Goal: Transaction & Acquisition: Purchase product/service

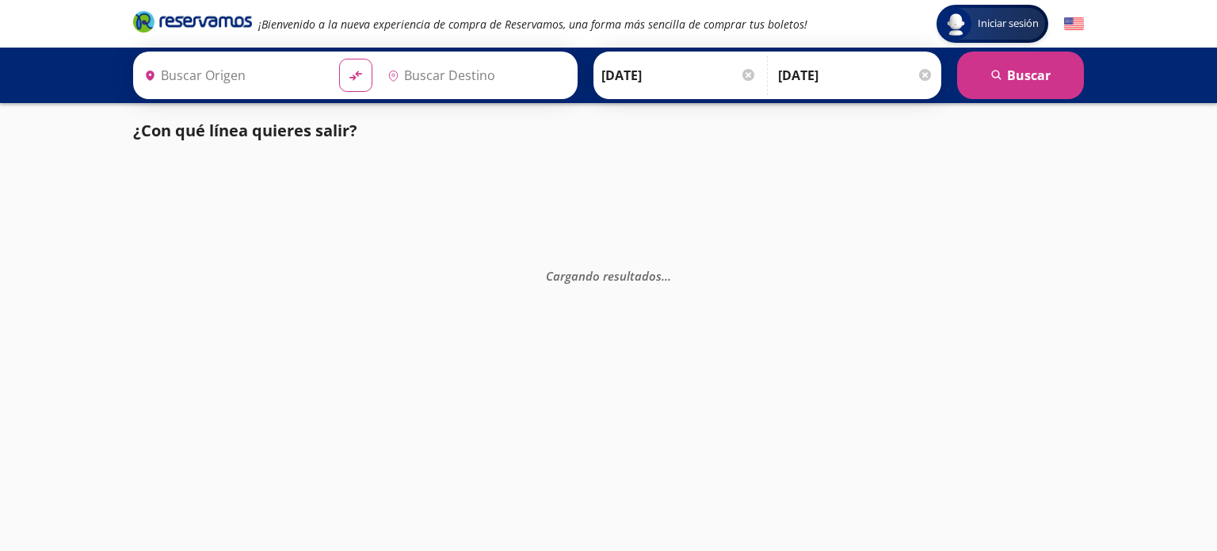
type input "[GEOGRAPHIC_DATA], [GEOGRAPHIC_DATA]"
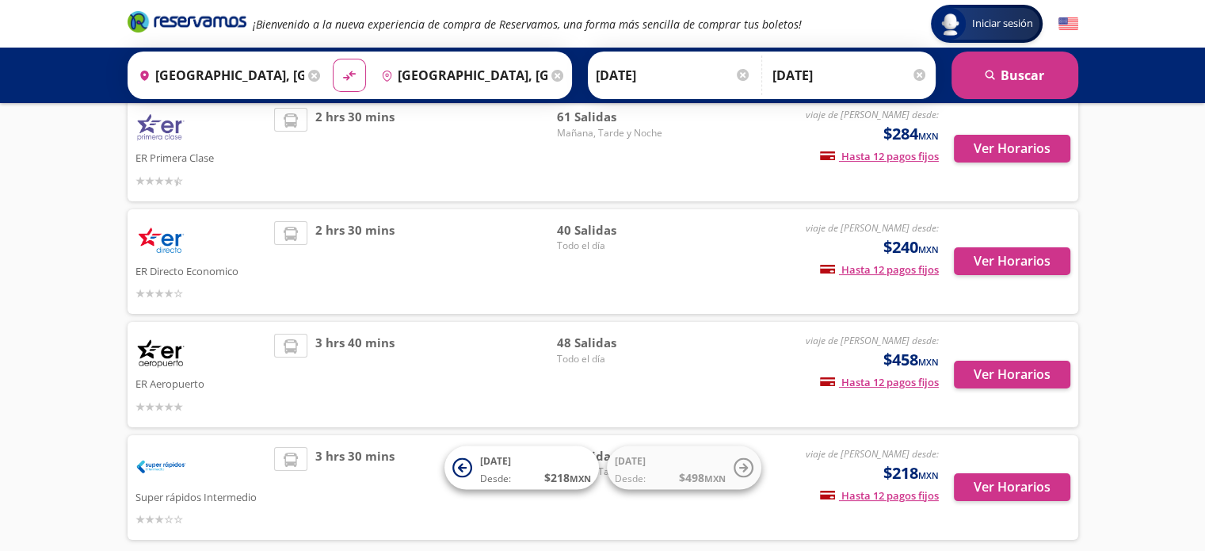
scroll to position [117, 0]
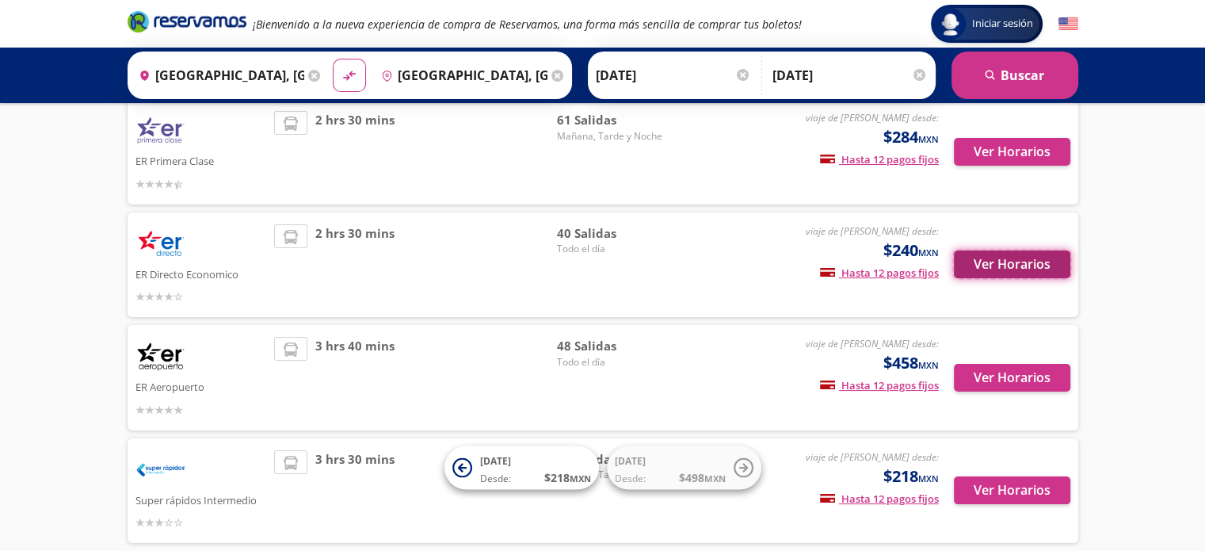
click at [997, 259] on button "Ver Horarios" at bounding box center [1012, 264] width 116 height 28
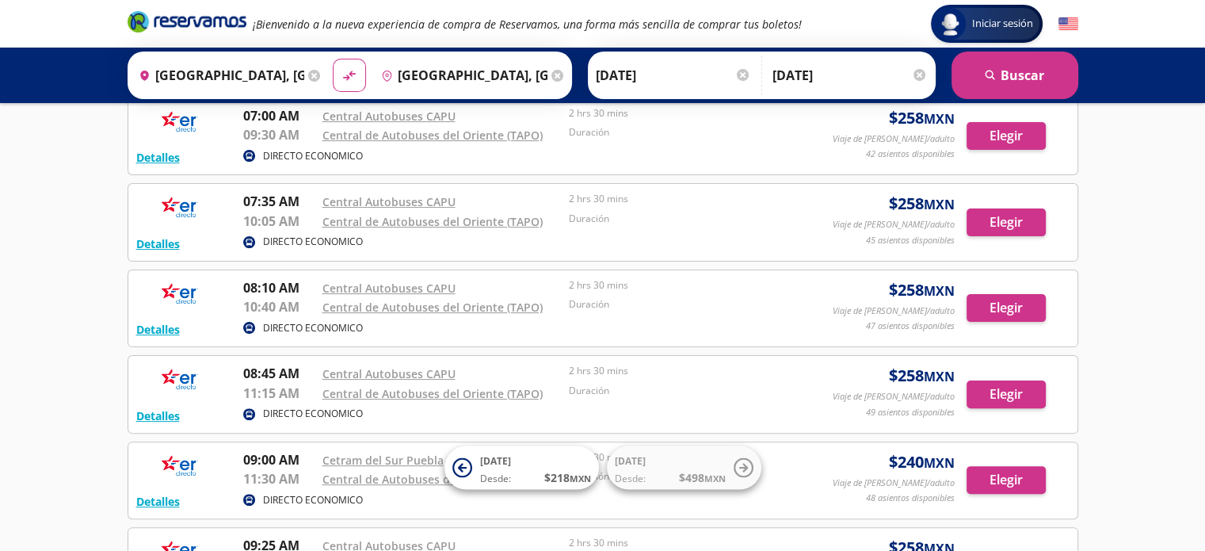
scroll to position [351, 0]
click at [993, 304] on button "Elegir" at bounding box center [1006, 307] width 79 height 28
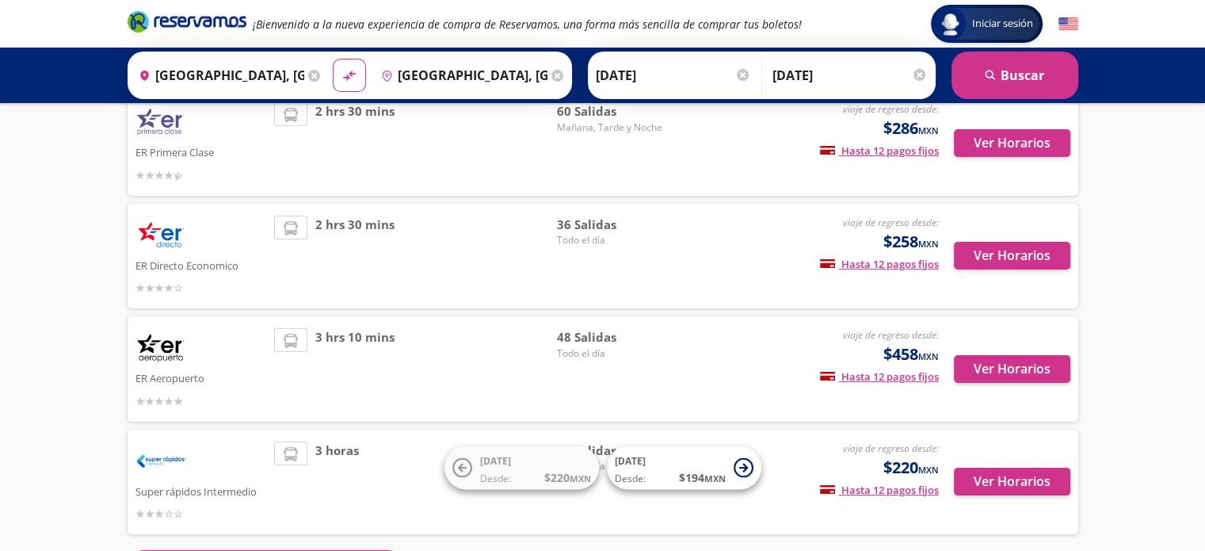
scroll to position [166, 0]
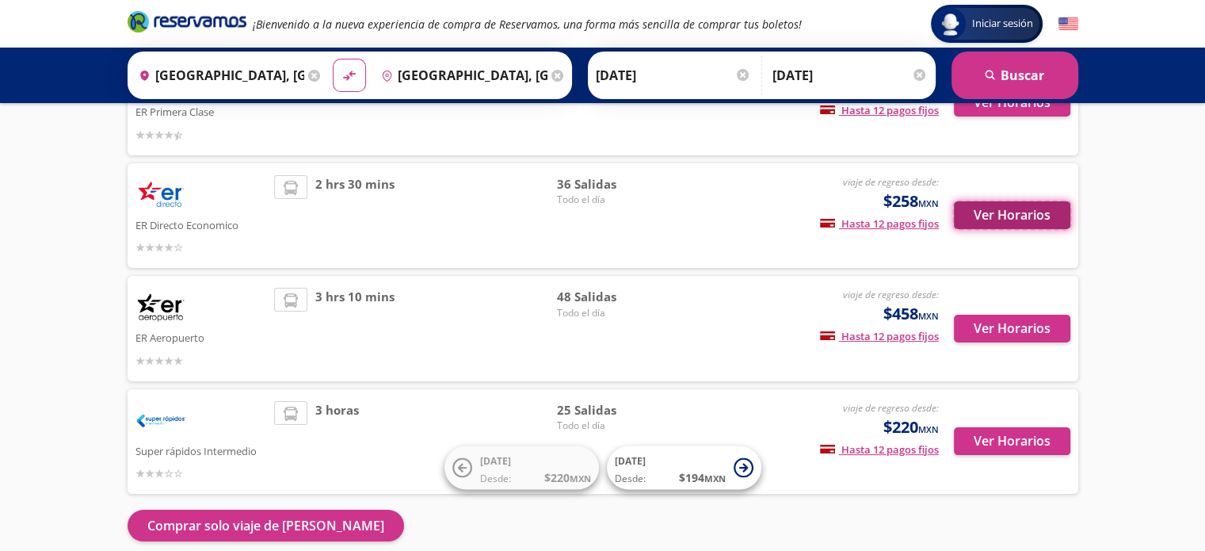
click at [1005, 216] on button "Ver Horarios" at bounding box center [1012, 215] width 116 height 28
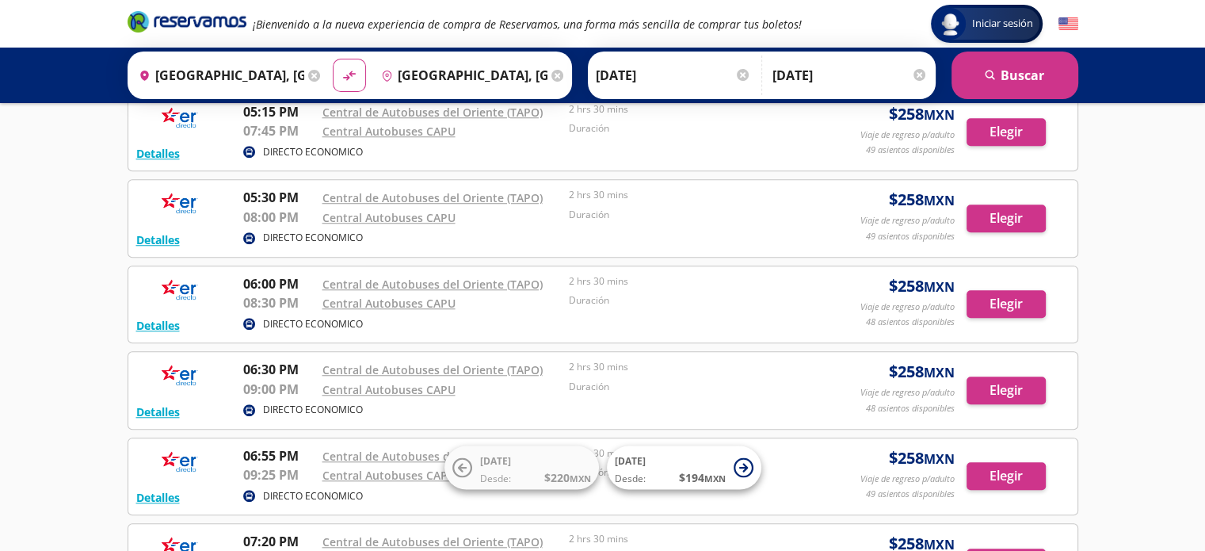
scroll to position [1312, 0]
click at [1003, 289] on button "Elegir" at bounding box center [1006, 303] width 79 height 28
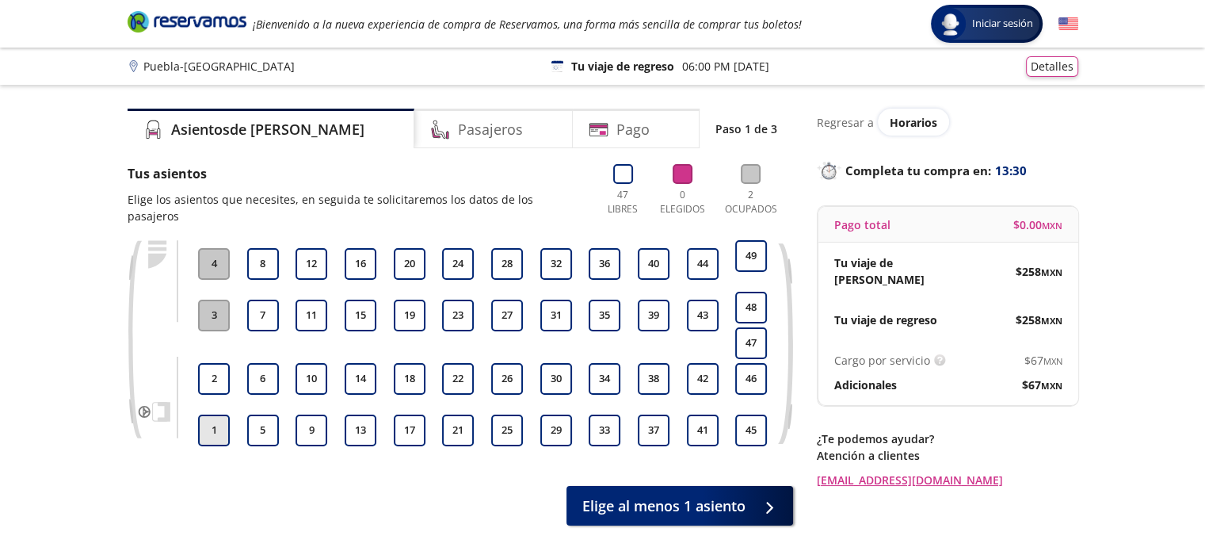
click at [223, 418] on button "1" at bounding box center [214, 430] width 32 height 32
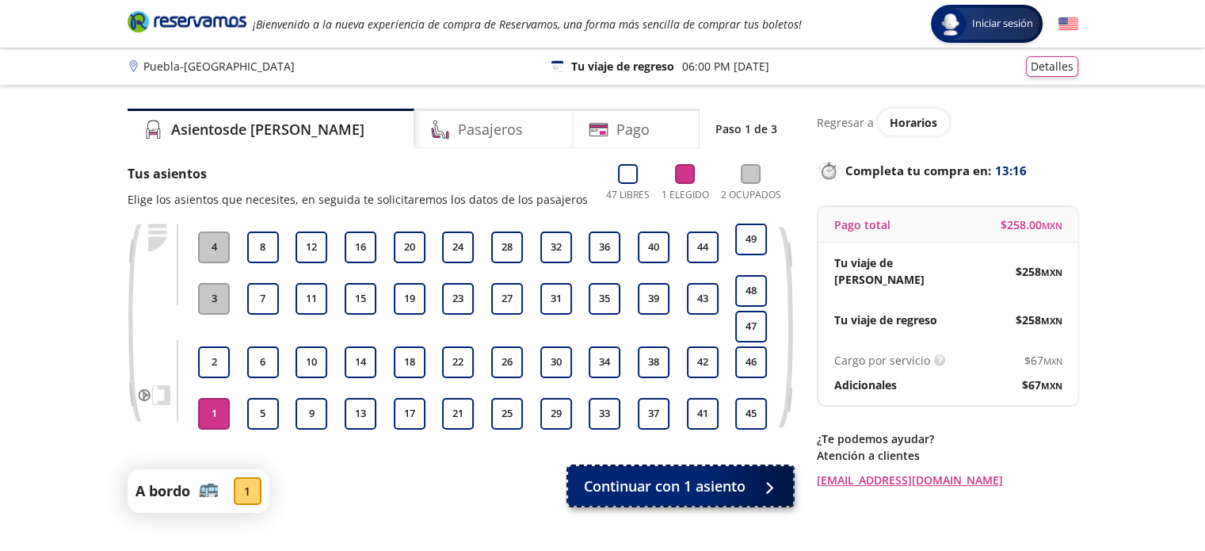
click at [605, 485] on span "Continuar con 1 asiento" at bounding box center [665, 485] width 162 height 21
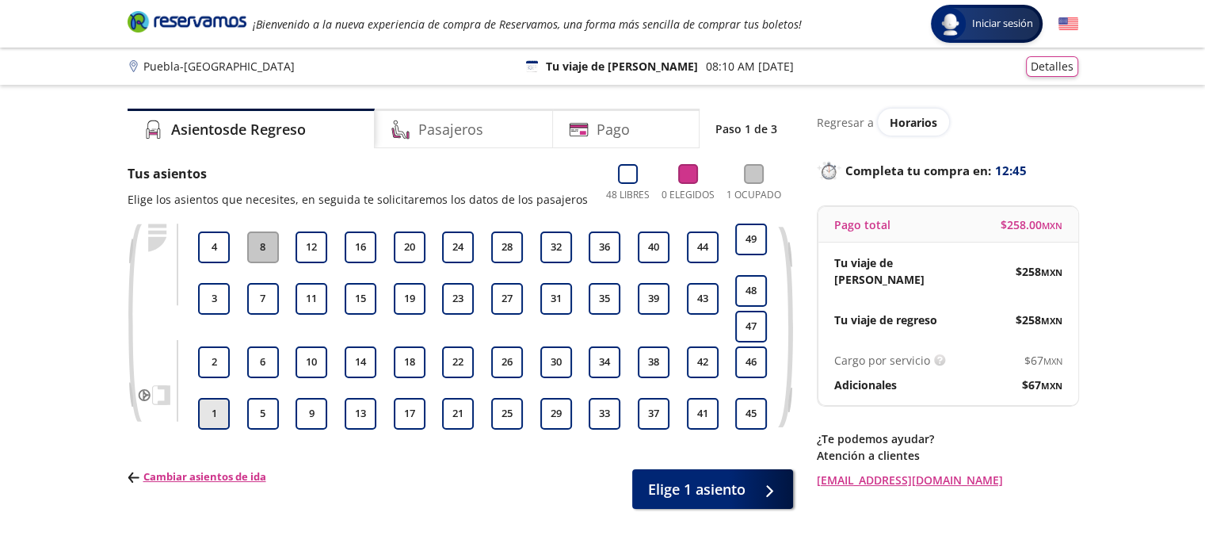
click at [214, 421] on button "1" at bounding box center [214, 414] width 32 height 32
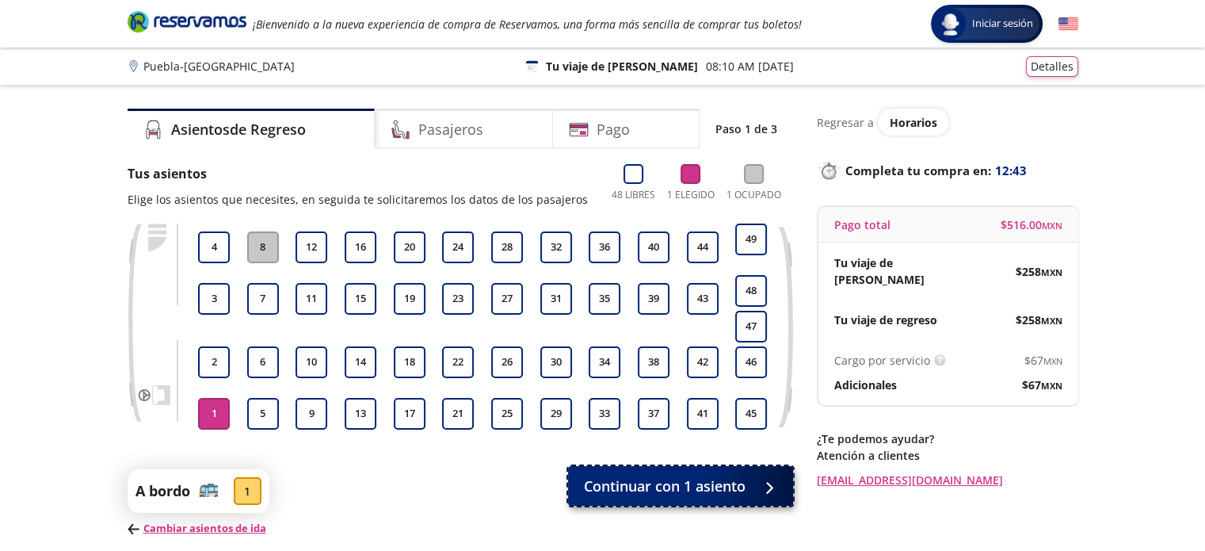
click at [653, 494] on span "Continuar con 1 asiento" at bounding box center [665, 485] width 162 height 21
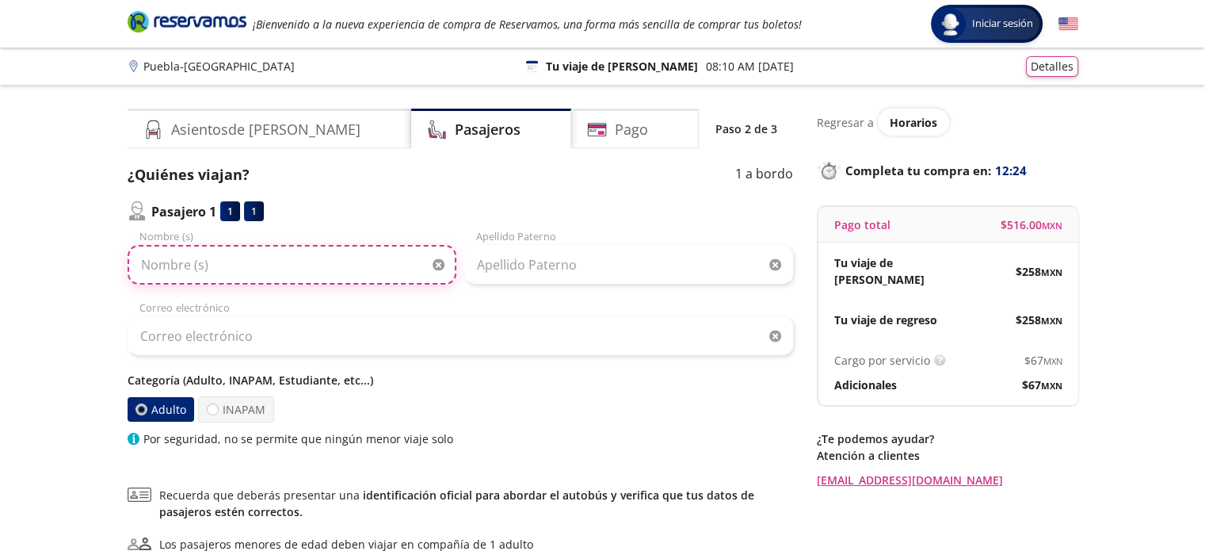
click at [260, 264] on input "Nombre (s)" at bounding box center [292, 265] width 329 height 40
type input "[PERSON_NAME]"
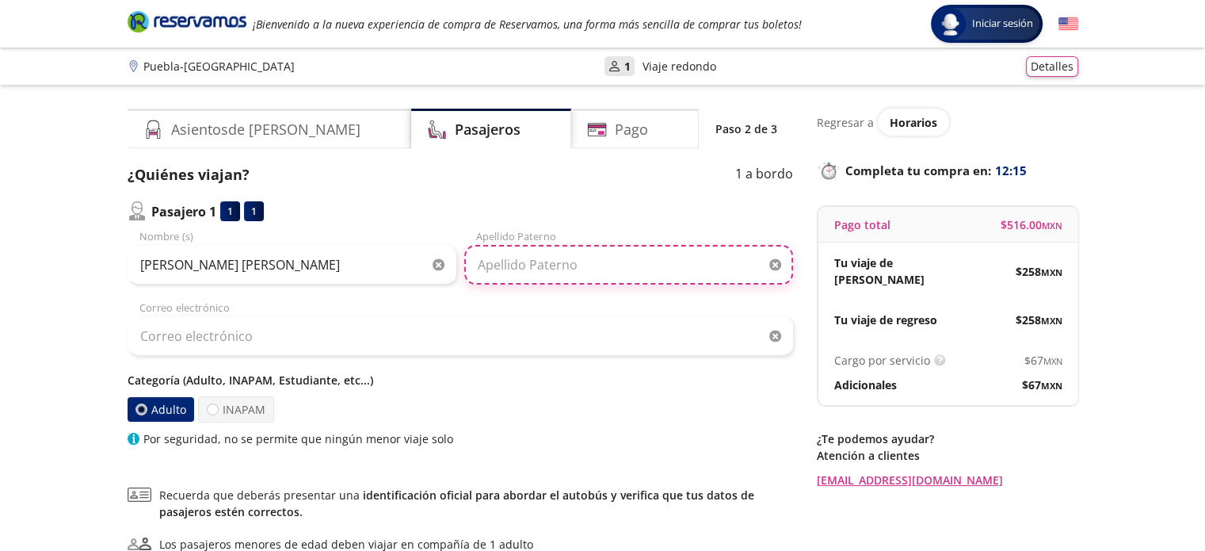
click at [551, 271] on input "Apellido Paterno" at bounding box center [628, 265] width 329 height 40
type input "Guerrero"
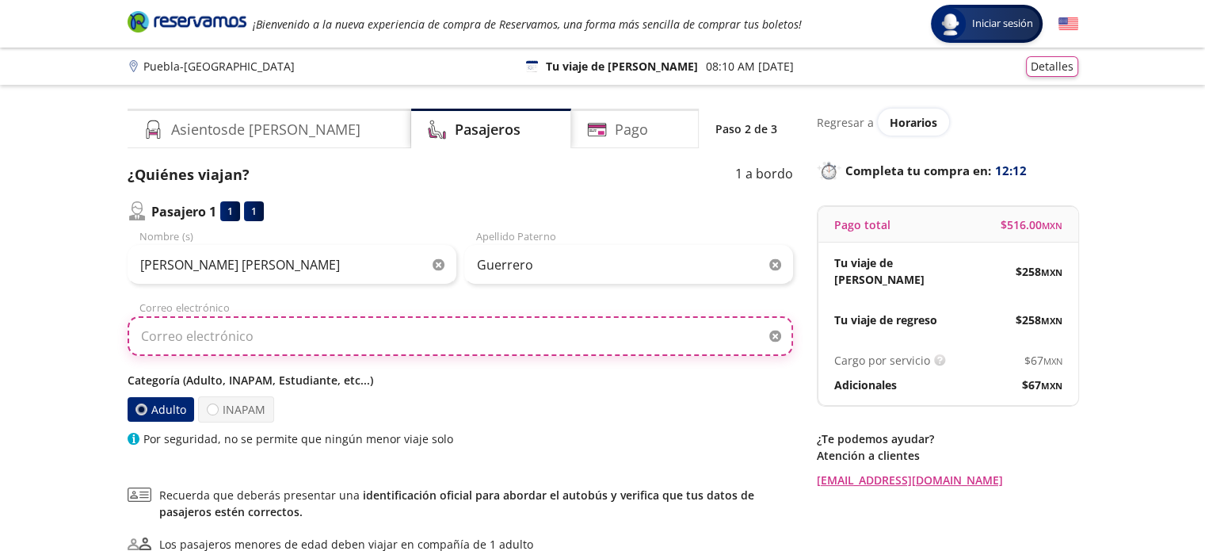
click at [448, 333] on input "Correo electrónico" at bounding box center [460, 336] width 665 height 40
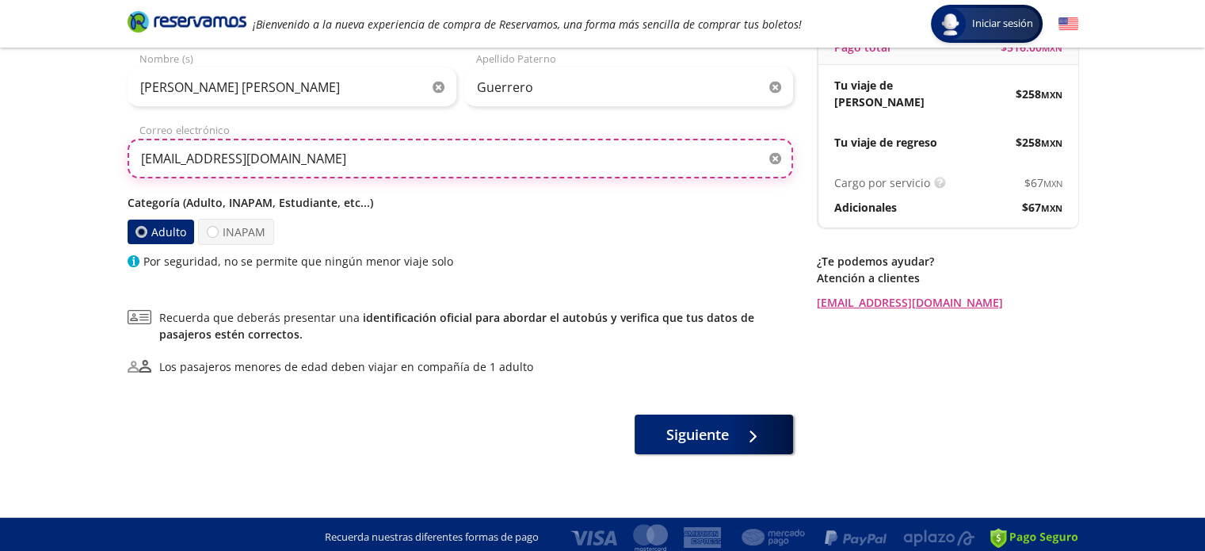
scroll to position [183, 0]
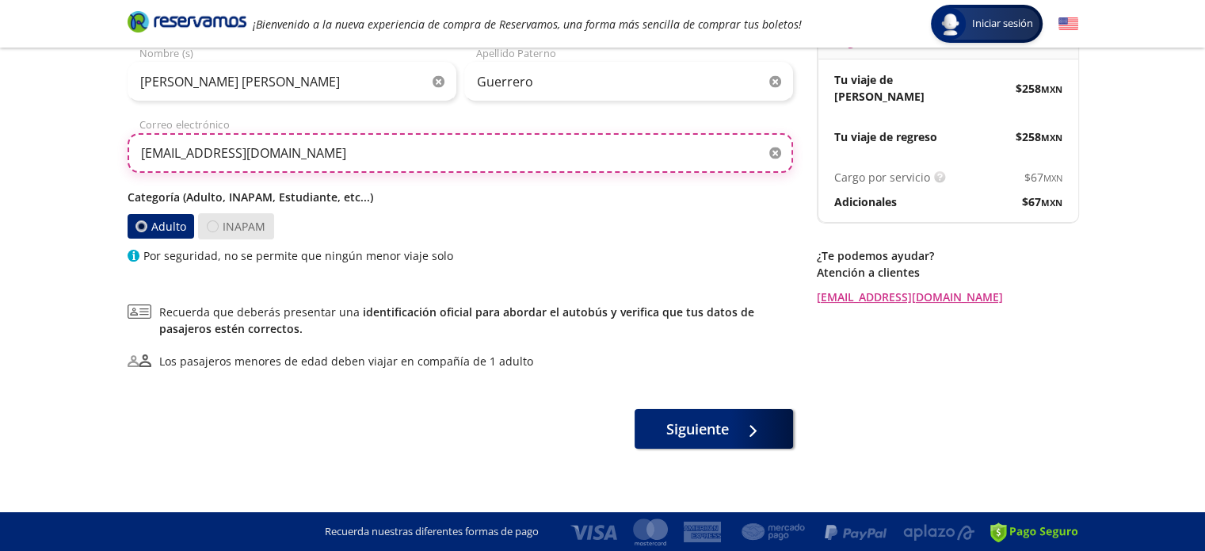
type input "[EMAIL_ADDRESS][DOMAIN_NAME]"
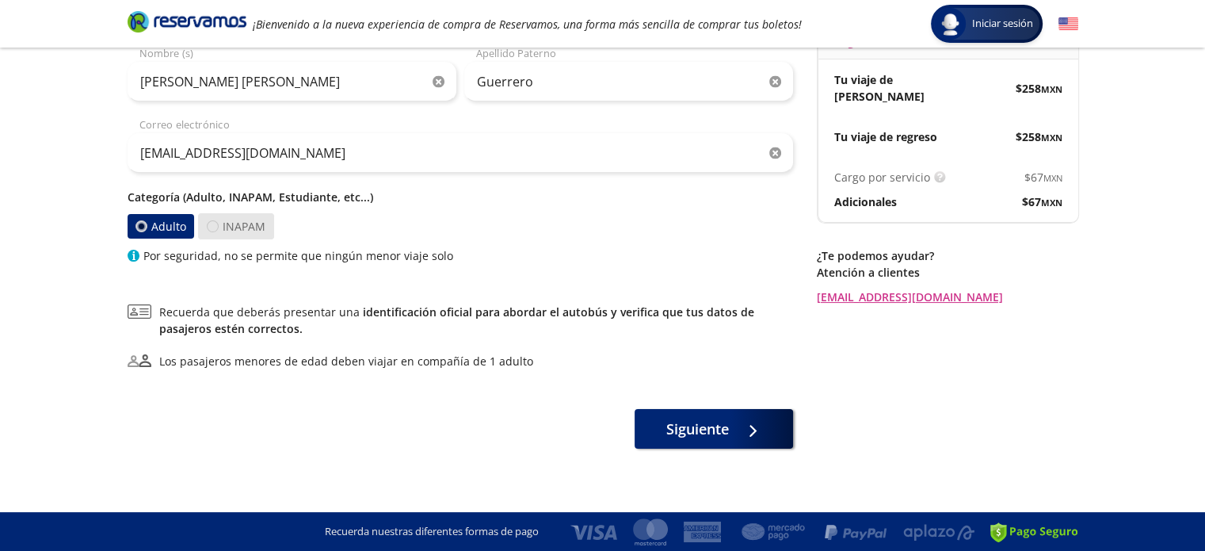
click at [212, 223] on div at bounding box center [213, 226] width 12 height 12
click at [212, 223] on input "INAPAM" at bounding box center [213, 226] width 10 height 10
radio input "true"
click at [143, 224] on div at bounding box center [141, 226] width 12 height 12
click at [143, 224] on input "Adulto" at bounding box center [141, 226] width 10 height 10
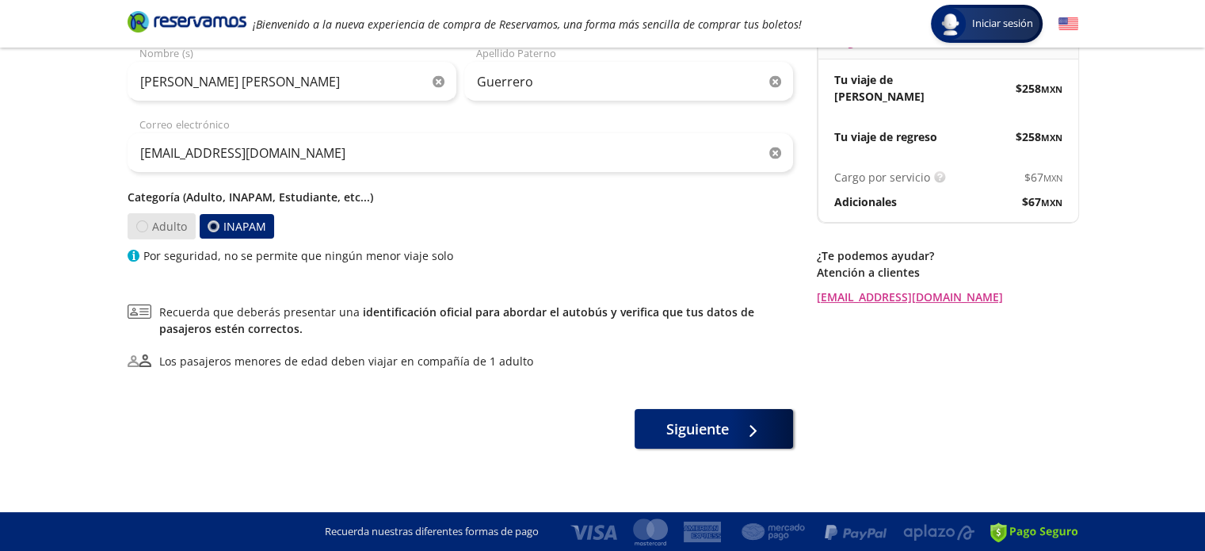
radio input "true"
radio input "false"
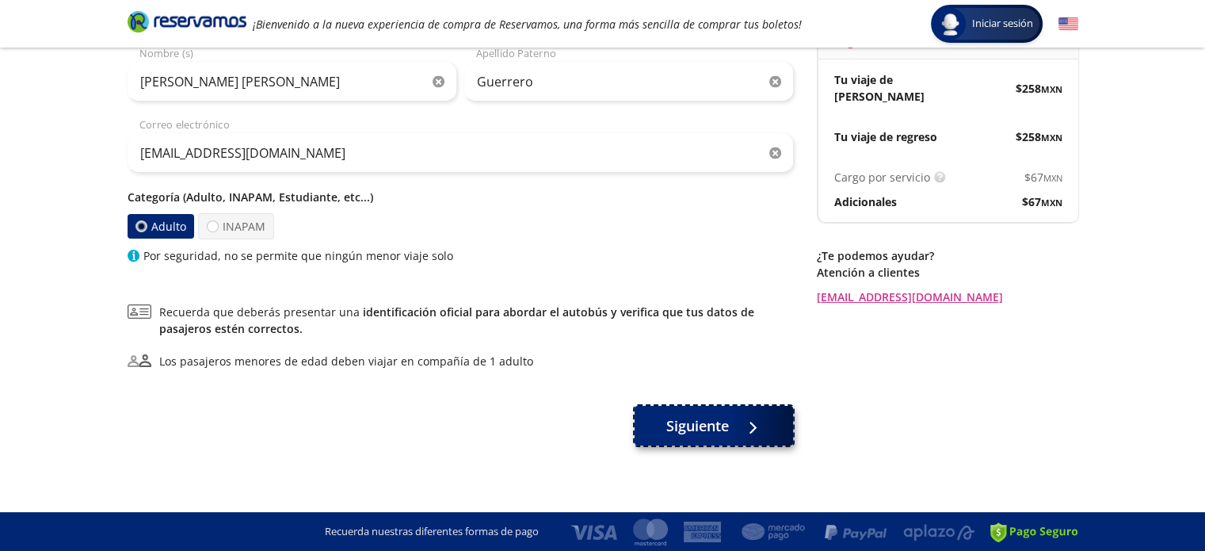
click at [729, 425] on button "Siguiente" at bounding box center [714, 426] width 158 height 40
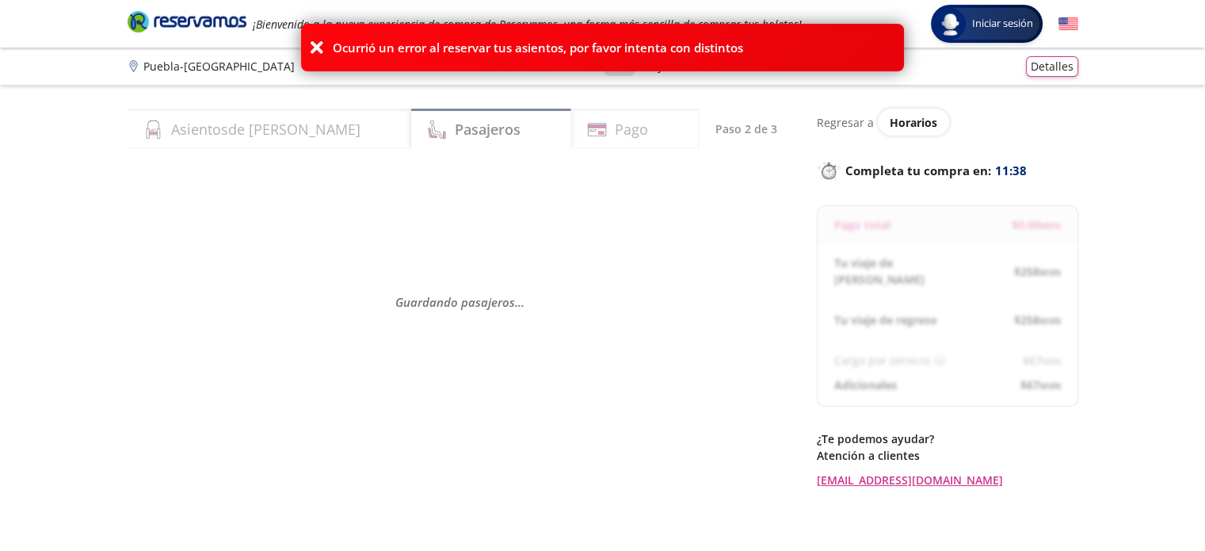
click at [311, 45] on icon at bounding box center [317, 48] width 16 height 16
click at [598, 231] on div "Guardando pasajeros . . ." at bounding box center [460, 302] width 665 height 276
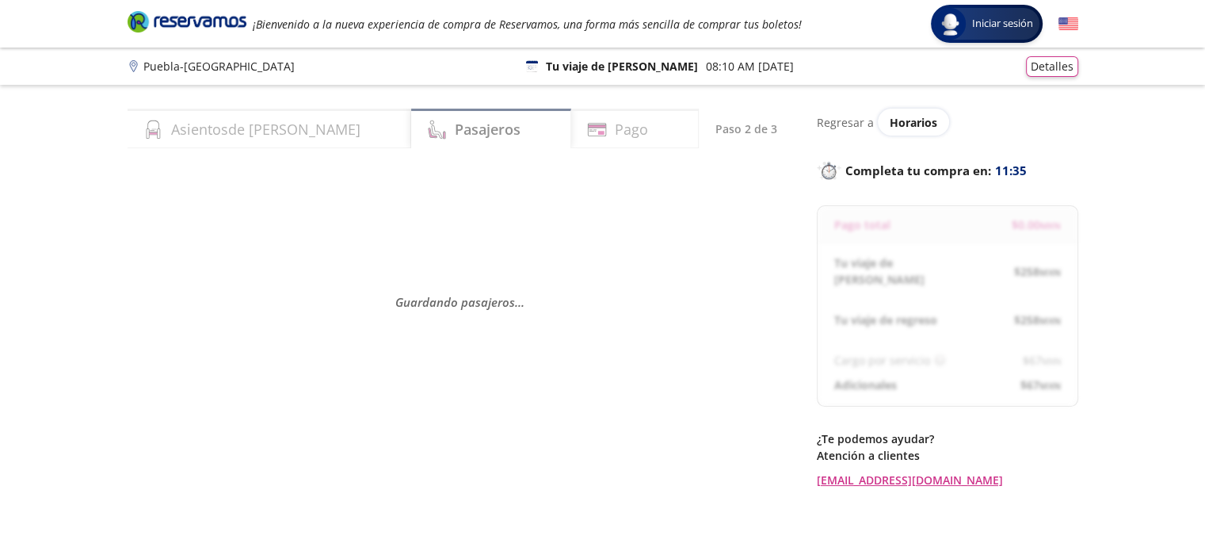
click at [239, 132] on h4 "Asientos de Ida" at bounding box center [265, 129] width 189 height 21
click at [470, 125] on div "Pasajeros" at bounding box center [491, 129] width 160 height 40
click at [455, 132] on h4 "Pasajeros" at bounding box center [488, 129] width 66 height 21
click at [246, 128] on h4 "Asientos de Ida" at bounding box center [265, 129] width 189 height 21
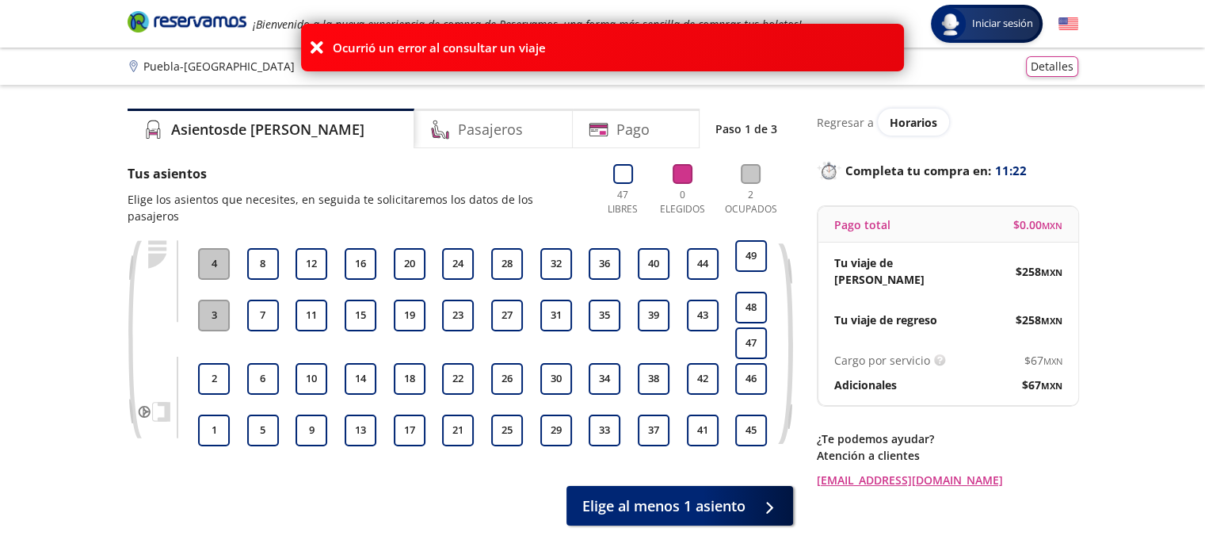
click at [316, 48] on icon at bounding box center [317, 48] width 16 height 16
click at [261, 418] on button "5" at bounding box center [263, 430] width 32 height 32
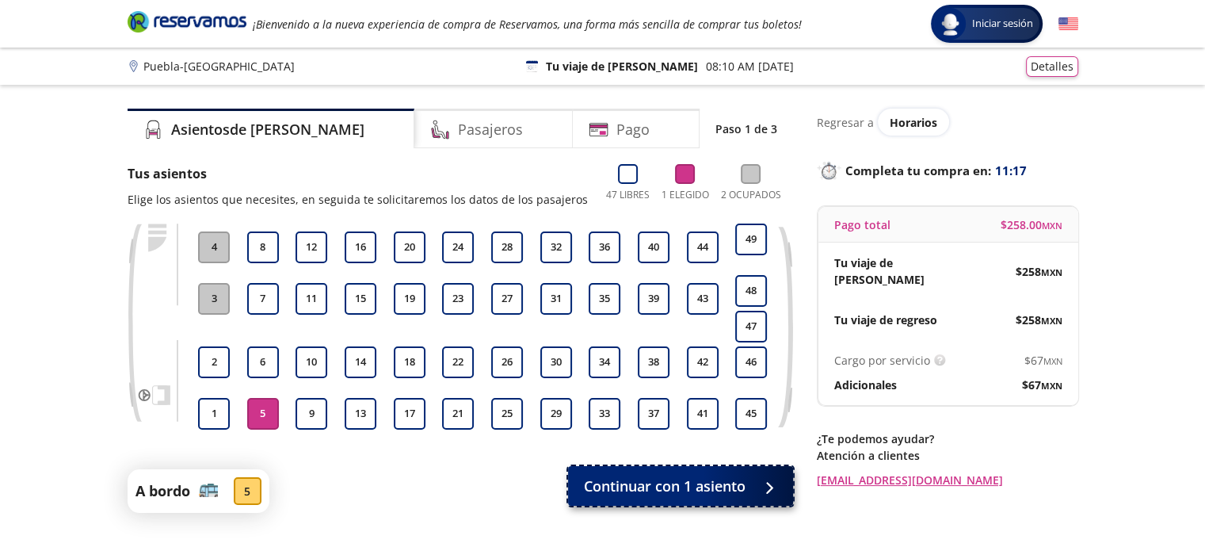
click at [662, 488] on span "Continuar con 1 asiento" at bounding box center [665, 485] width 162 height 21
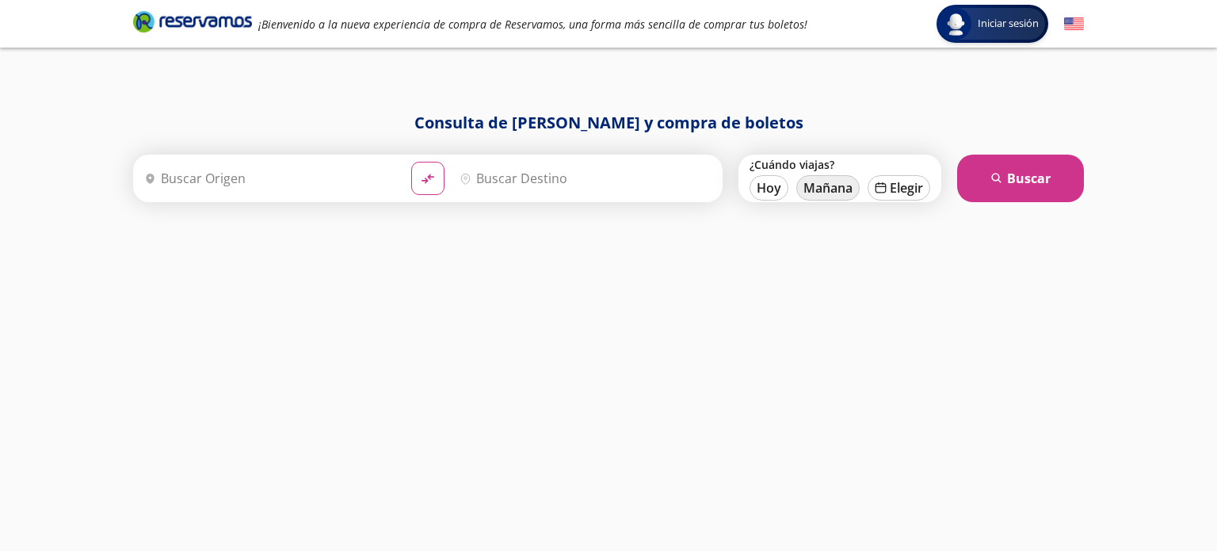
click at [819, 187] on button "Mañana" at bounding box center [827, 187] width 63 height 25
type input "12-Oct-25"
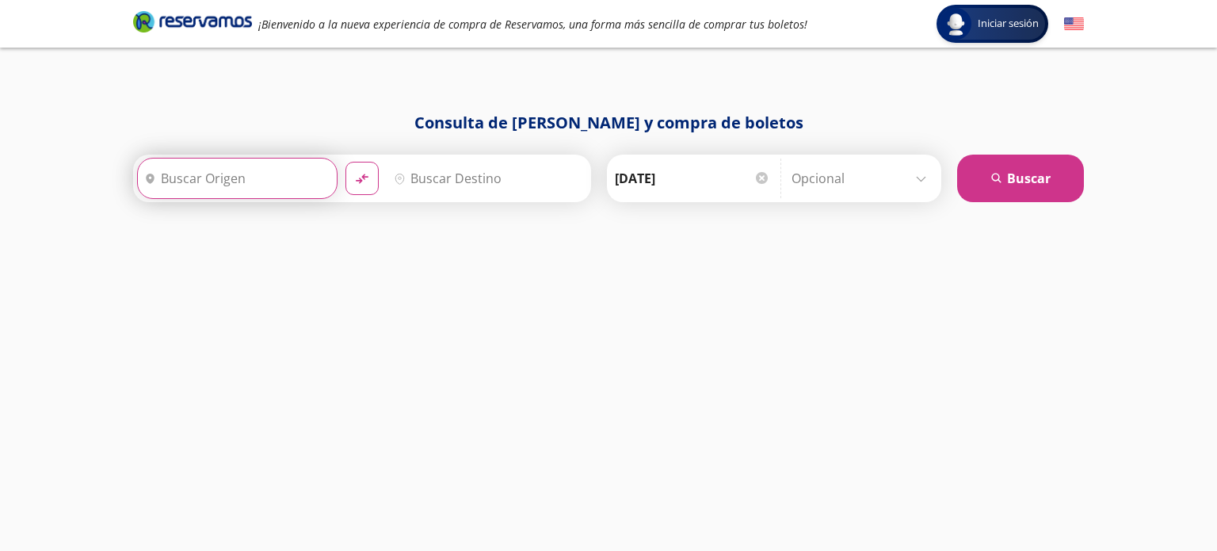
click at [184, 185] on input "Origen" at bounding box center [235, 178] width 195 height 40
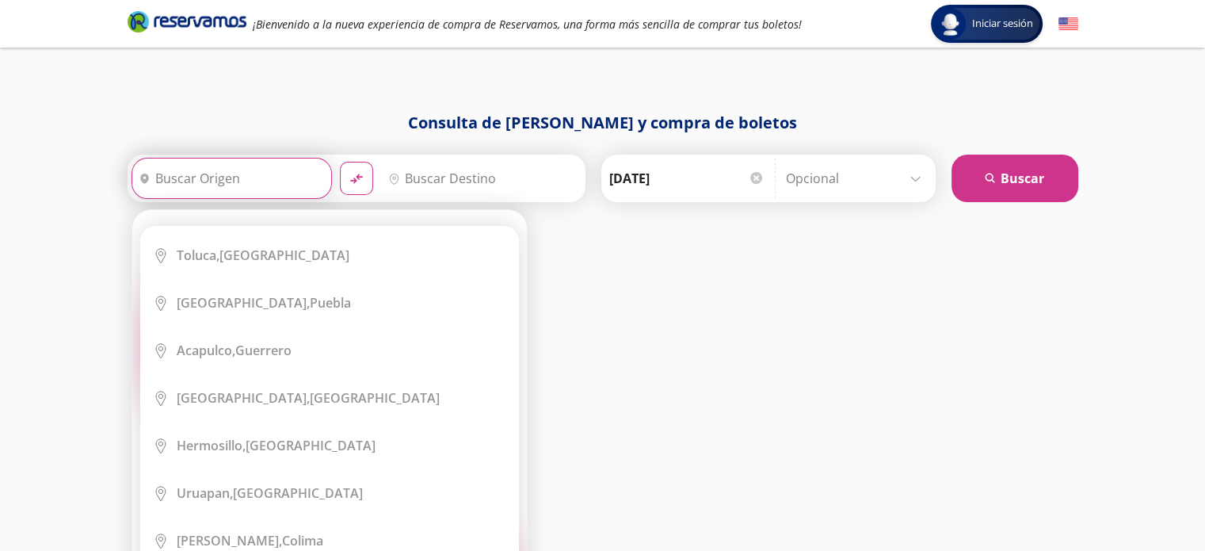
scroll to position [345, 0]
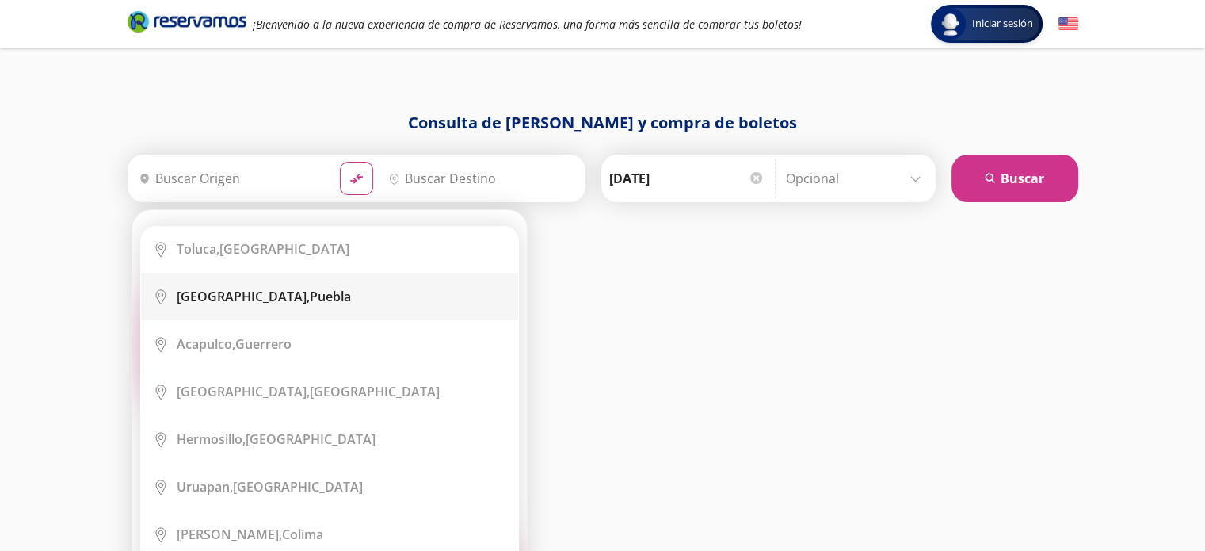
click at [225, 289] on div "Puebla, Puebla" at bounding box center [264, 296] width 174 height 17
type input "Puebla, Puebla"
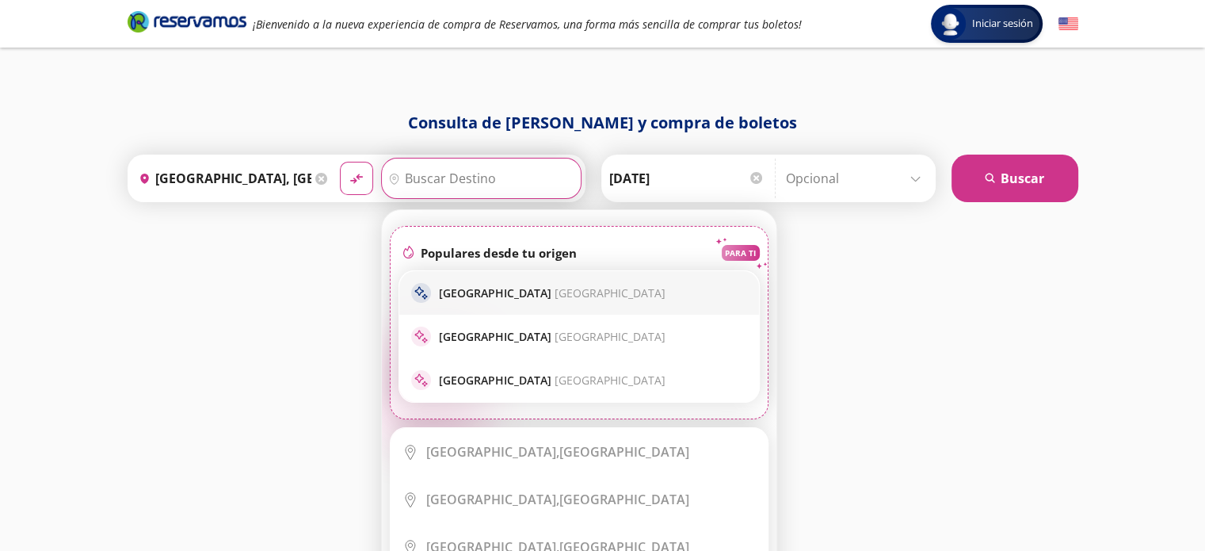
click at [444, 288] on p "Ciudad de México Ciudad de México" at bounding box center [552, 292] width 227 height 15
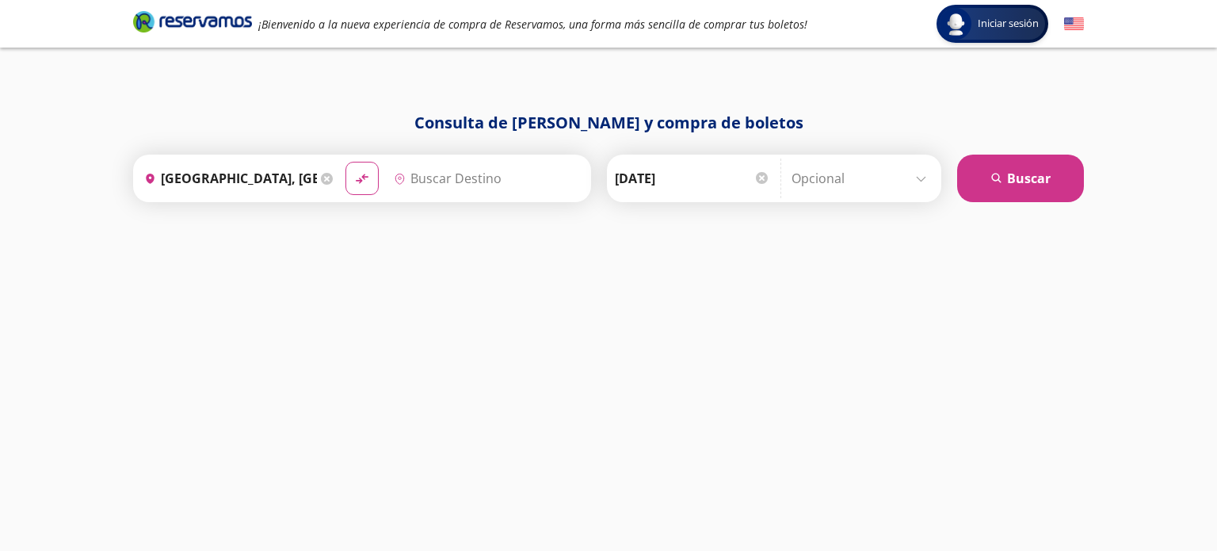
type input "Ciudad de México, Distrito Federal"
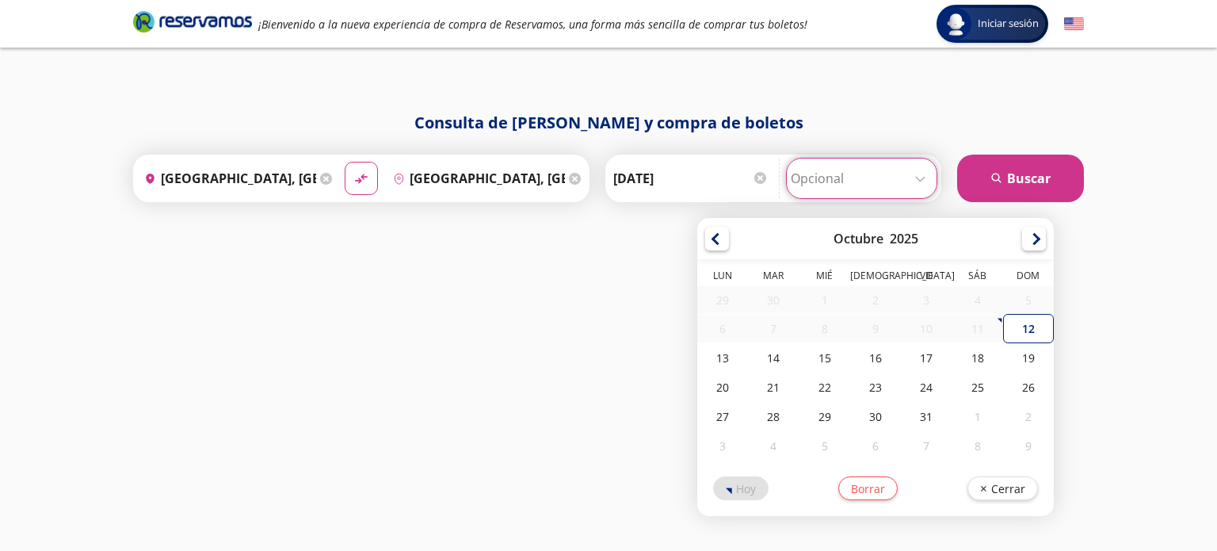
click at [805, 183] on input "Opcional" at bounding box center [862, 178] width 142 height 40
click at [1023, 329] on div "12" at bounding box center [1027, 328] width 51 height 29
type input "12-Oct-25"
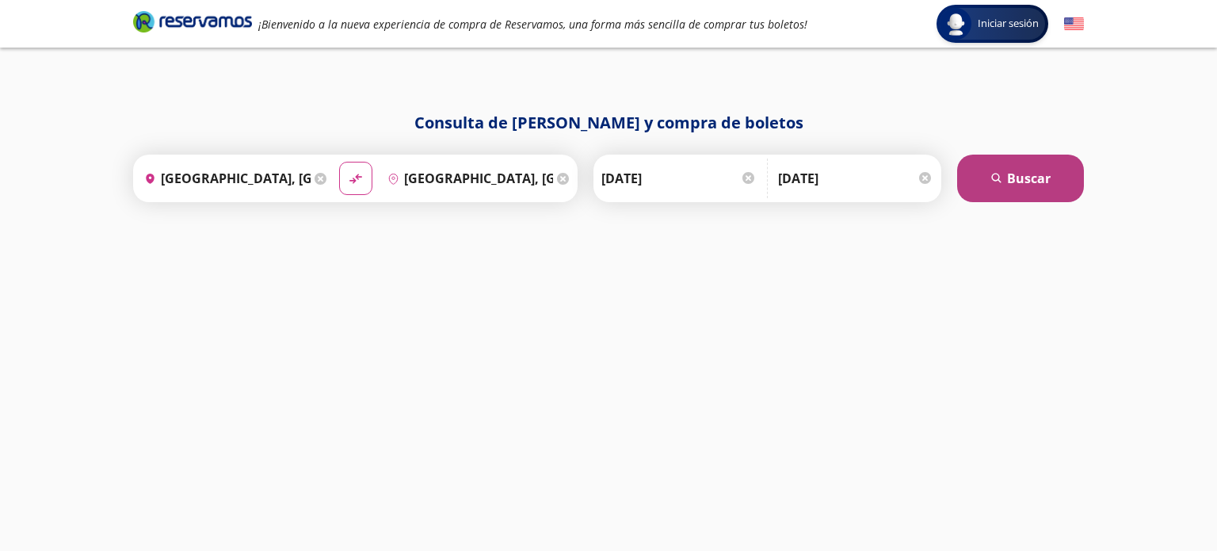
click at [1001, 193] on button "search Buscar" at bounding box center [1020, 178] width 127 height 48
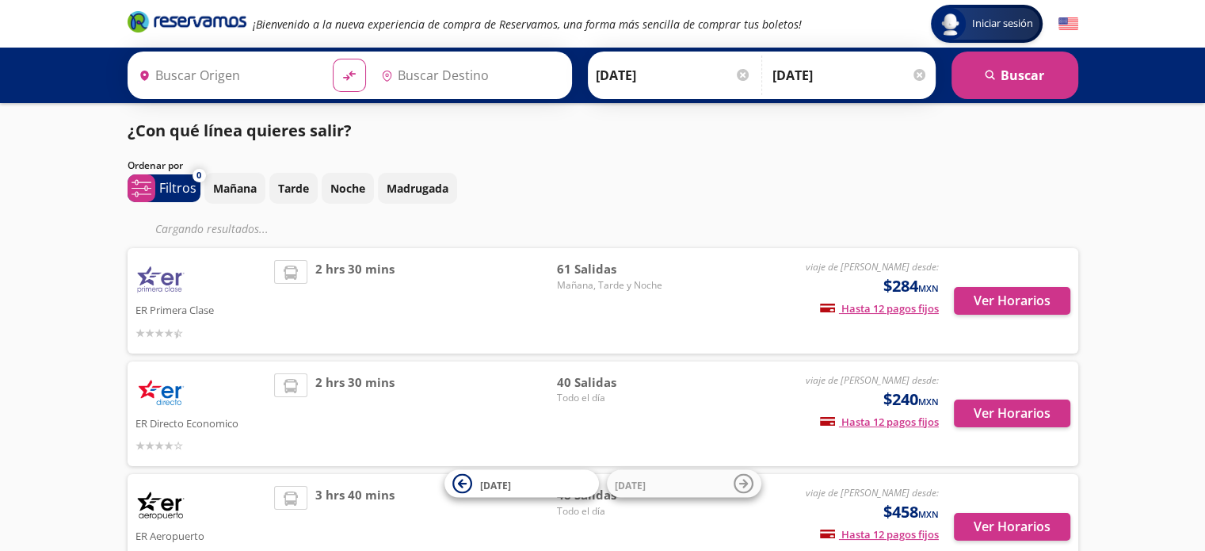
type input "Puebla, Puebla"
type input "Ciudad de México, Distrito Federal"
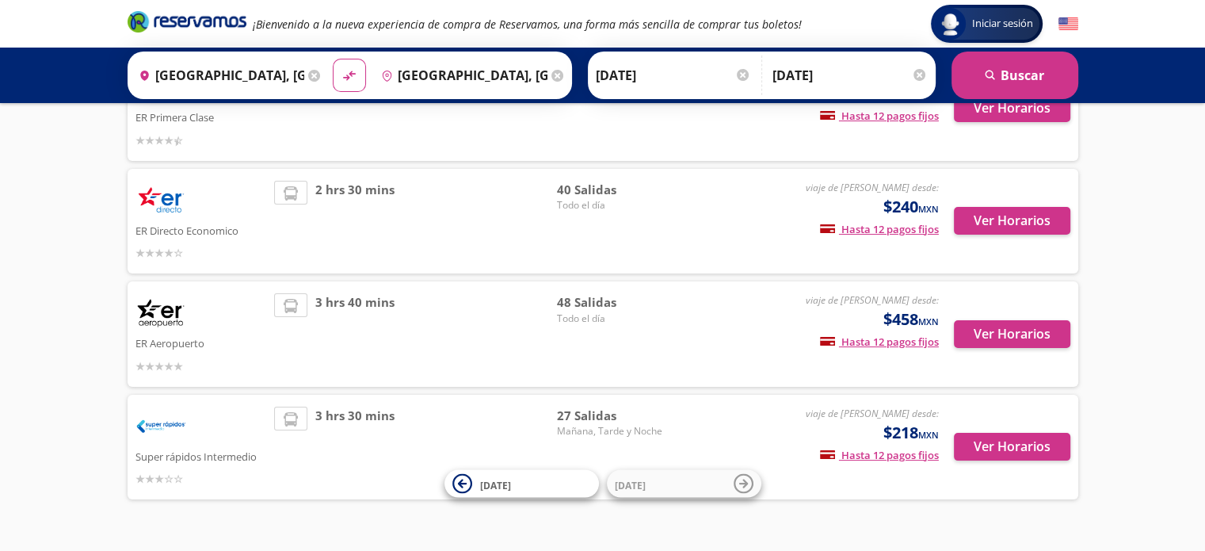
scroll to position [212, 0]
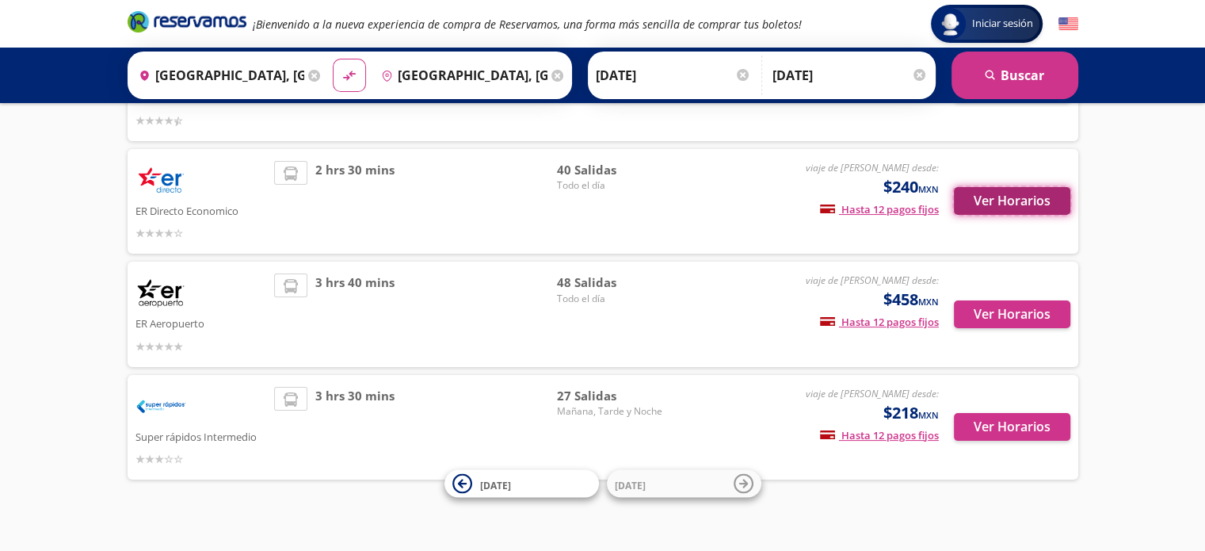
click at [1035, 203] on button "Ver Horarios" at bounding box center [1012, 201] width 116 height 28
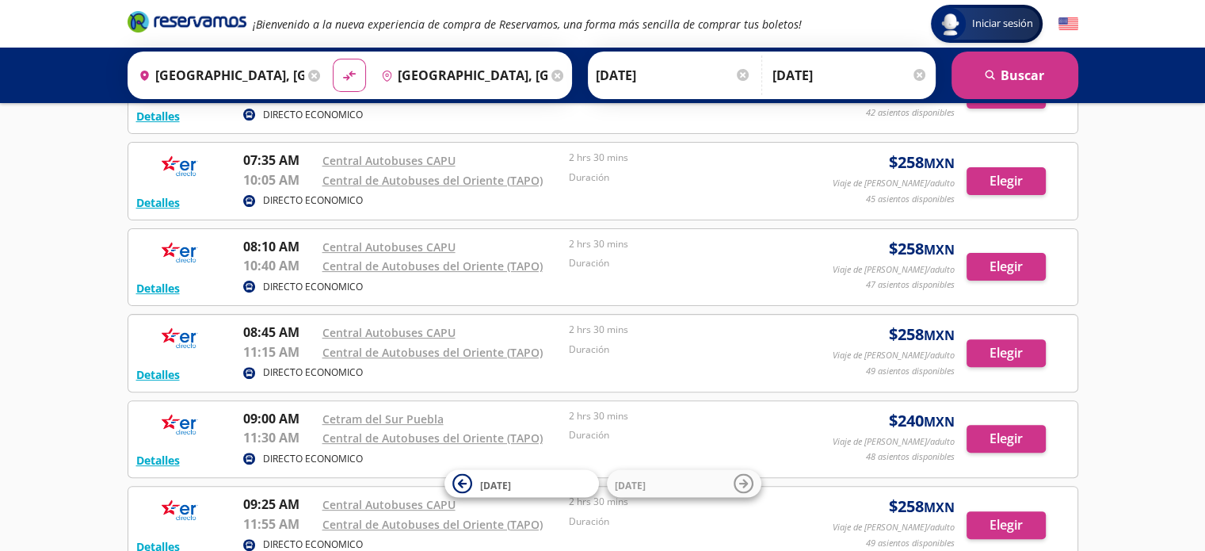
scroll to position [440, 0]
click at [1005, 257] on button "Elegir" at bounding box center [1006, 266] width 79 height 28
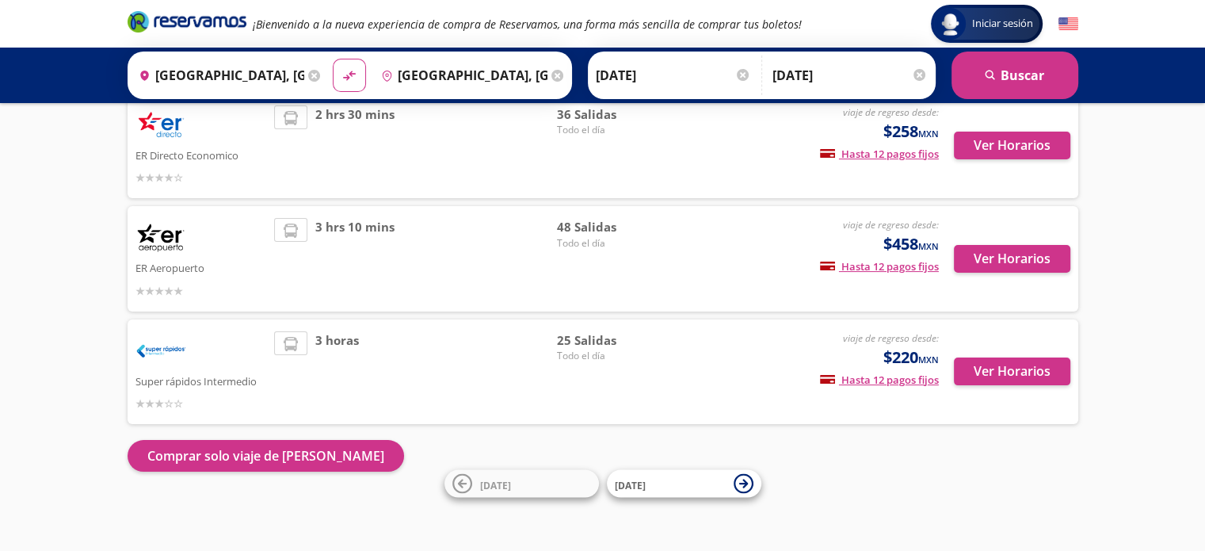
scroll to position [267, 0]
click at [1010, 139] on button "Ver Horarios" at bounding box center [1012, 146] width 116 height 28
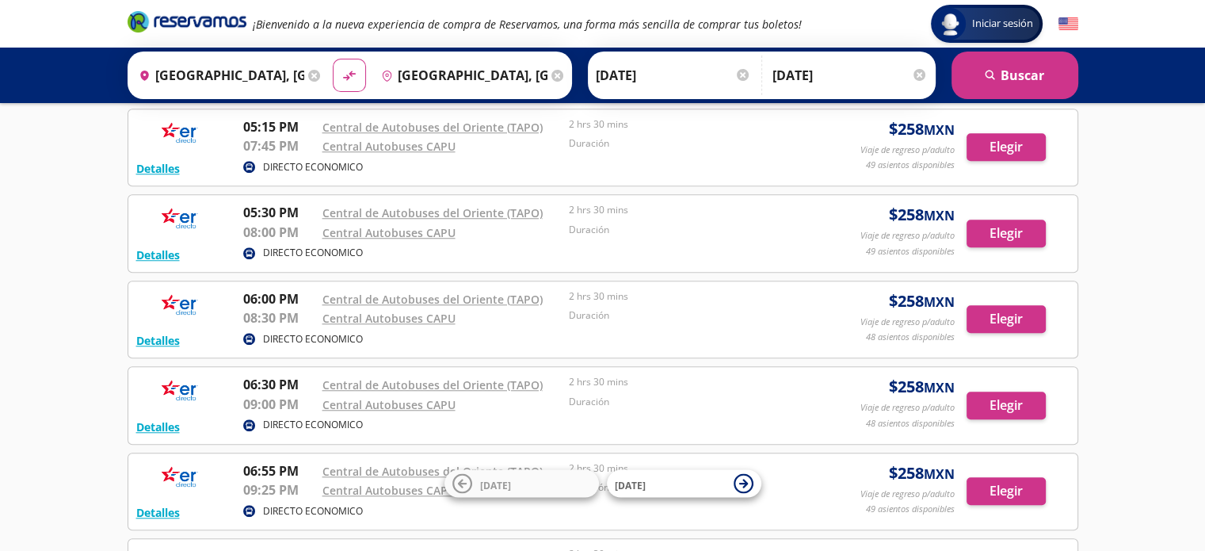
scroll to position [1318, 0]
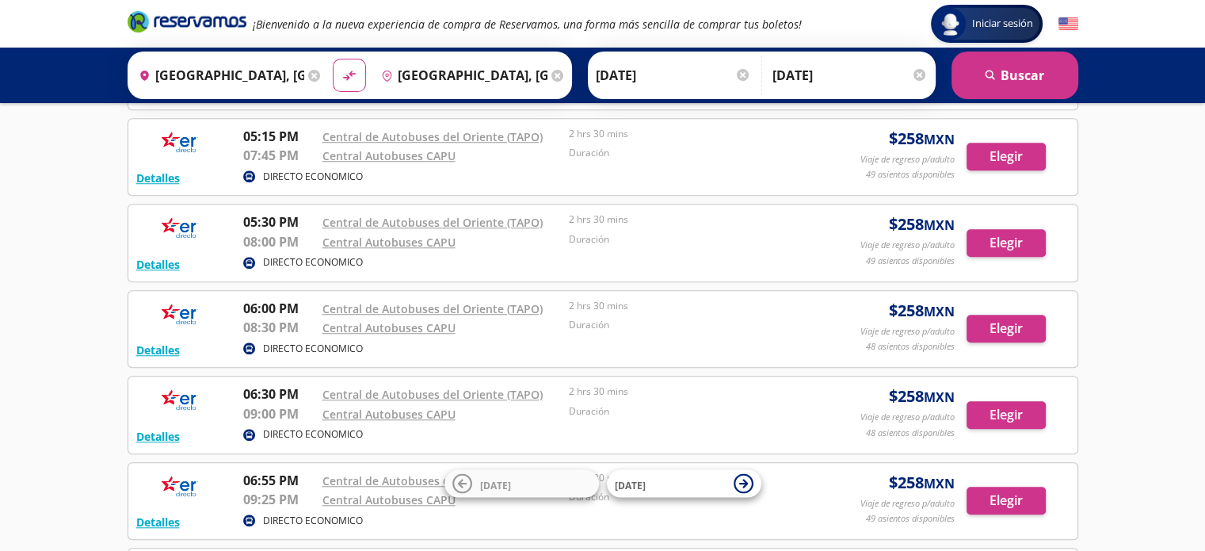
click at [998, 322] on div "Detalles DIRECTO ECONOMICO 06:00 PM Central de Autobuses del Oriente (TAPO) 08:…" at bounding box center [603, 329] width 951 height 78
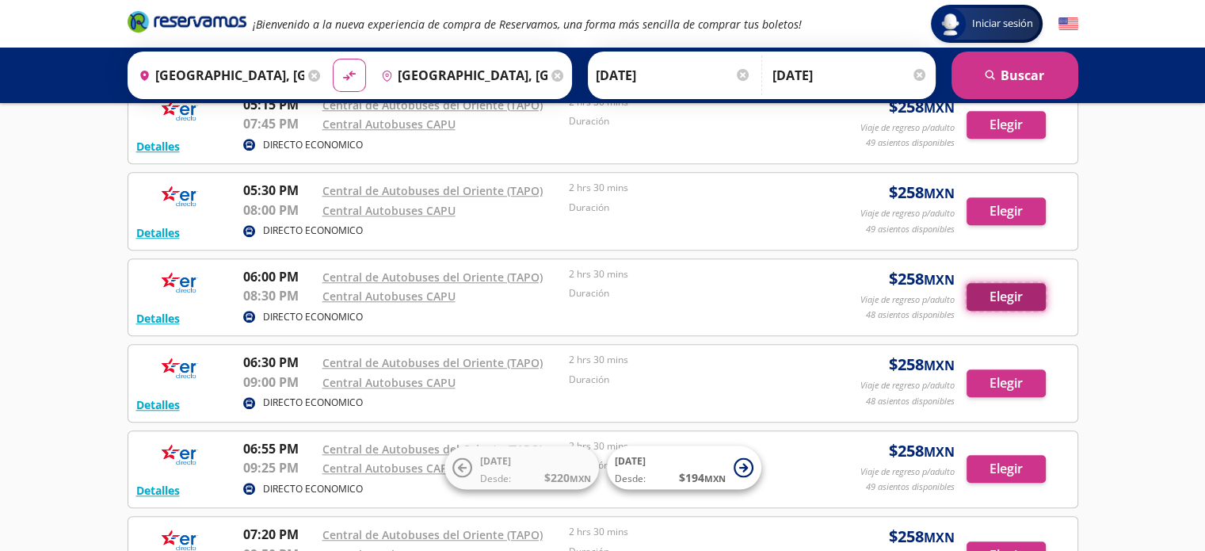
click at [992, 291] on button "Elegir" at bounding box center [1006, 297] width 79 height 28
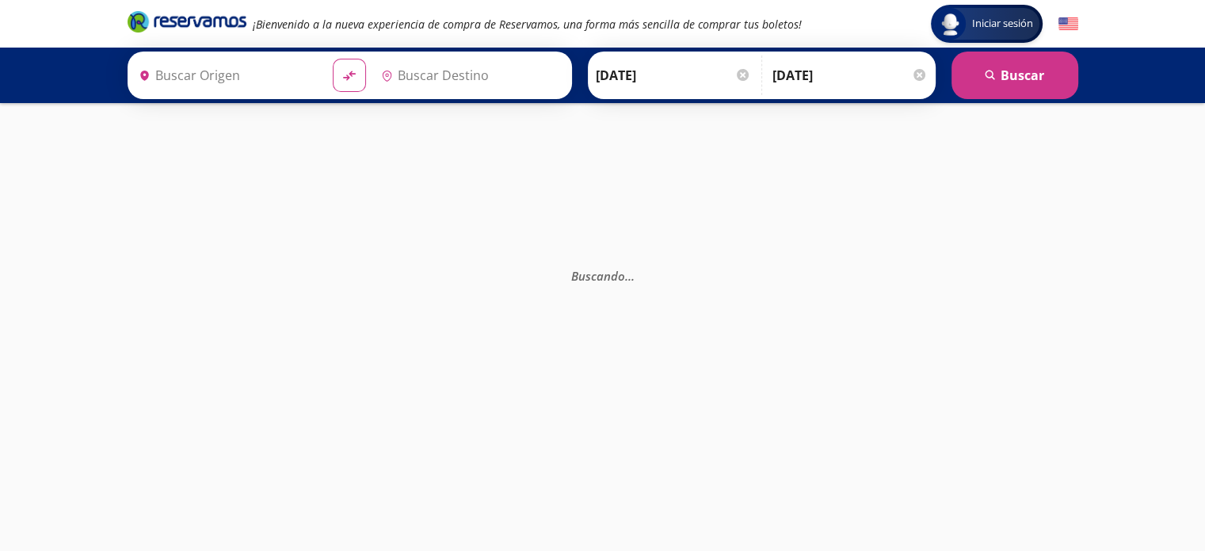
type input "Puebla, Puebla"
type input "Ciudad de México, Distrito Federal"
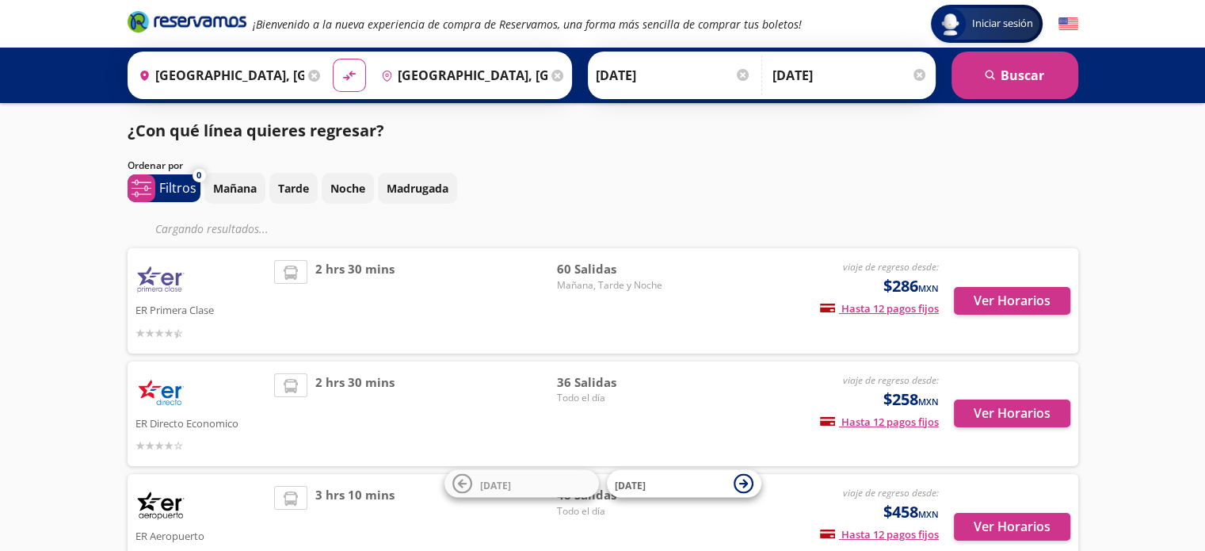
scroll to position [267, 0]
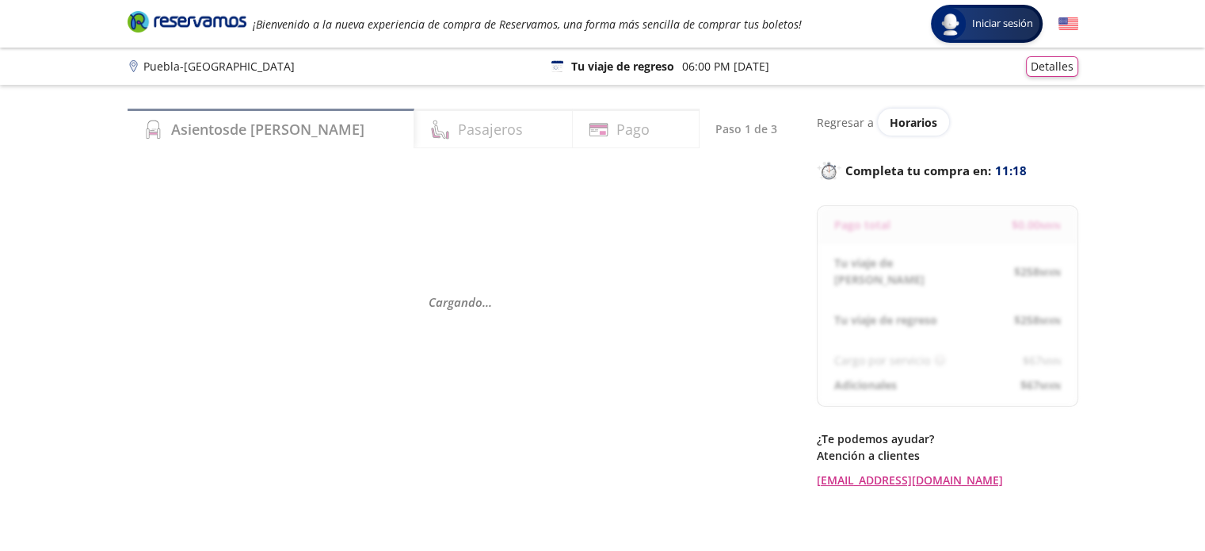
click at [199, 19] on icon "Brand Logo" at bounding box center [187, 22] width 119 height 24
